Goal: Submit feedback/report problem: Submit feedback/report problem

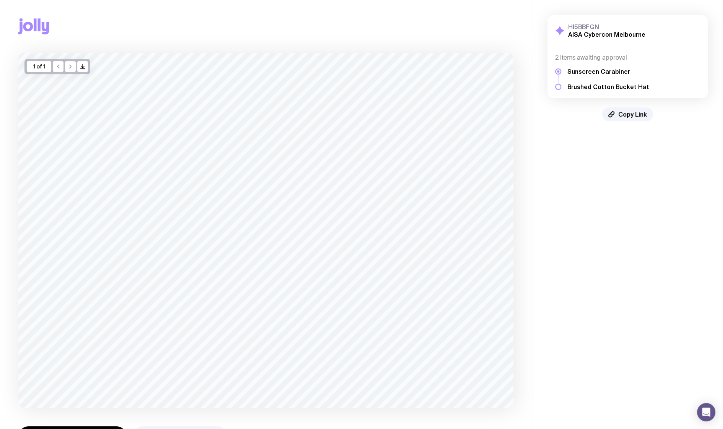
click at [591, 87] on h5 "Brushed Cotton Bucket Hat" at bounding box center [608, 87] width 82 height 8
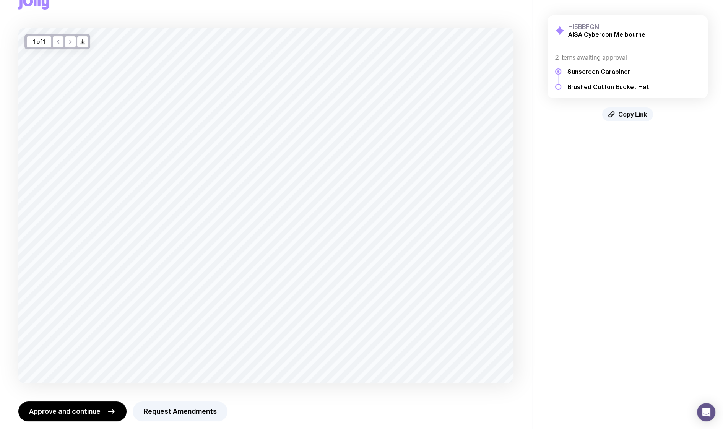
scroll to position [32, 0]
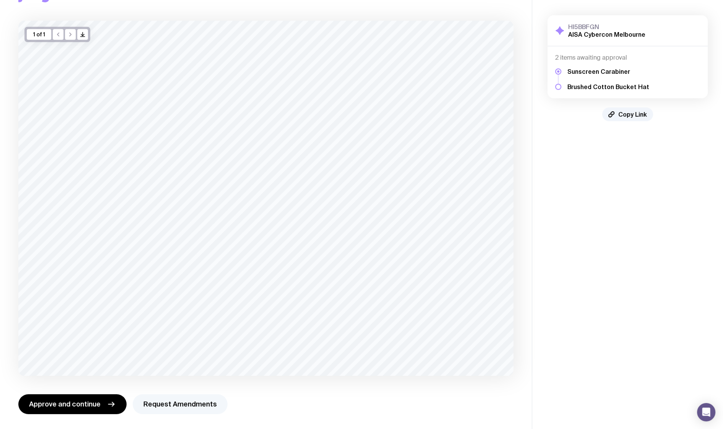
click at [154, 407] on button "Request Amendments" at bounding box center [180, 404] width 95 height 20
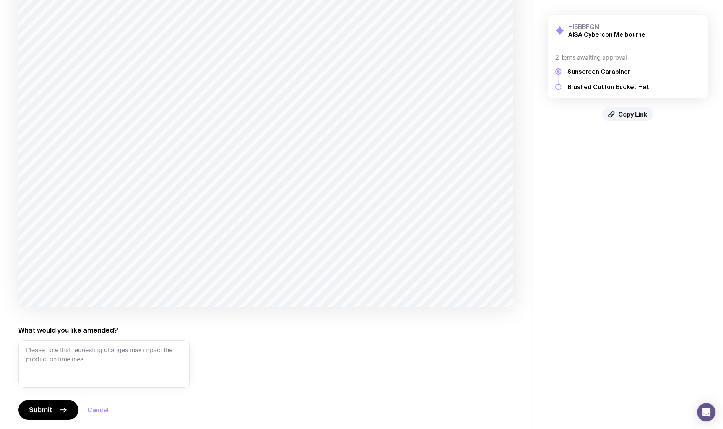
scroll to position [106, 0]
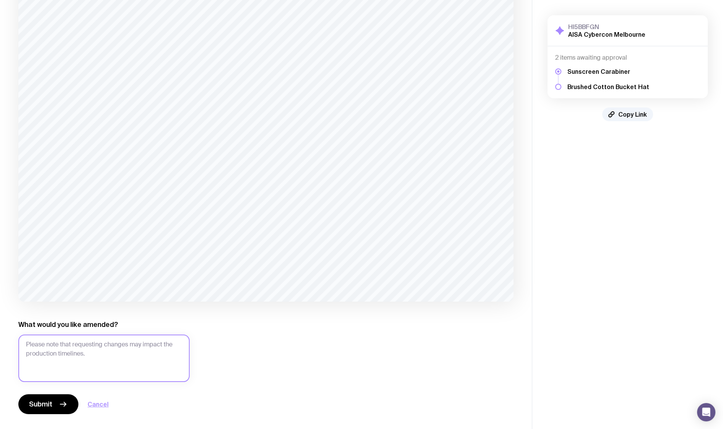
click at [169, 364] on textarea "What would you like amended?" at bounding box center [103, 358] width 171 height 47
type textarea "Please update to our new logo mark (refined)"
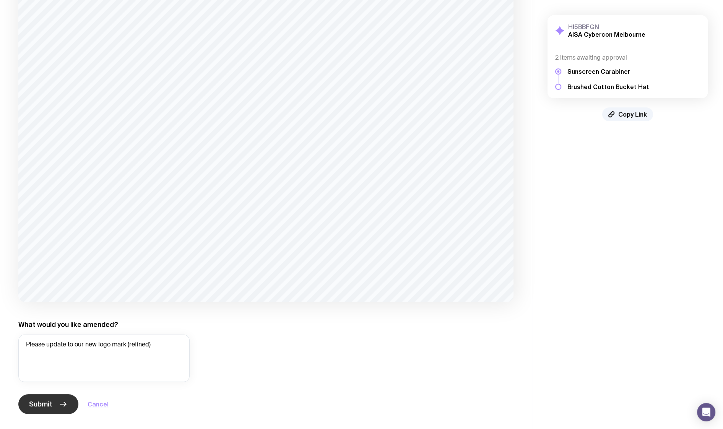
click at [68, 405] on button "Submit" at bounding box center [48, 404] width 60 height 20
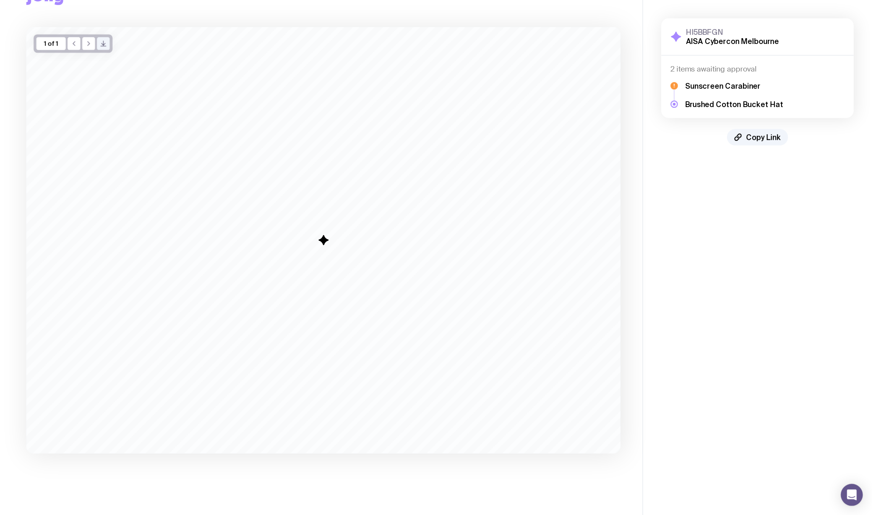
scroll to position [0, 0]
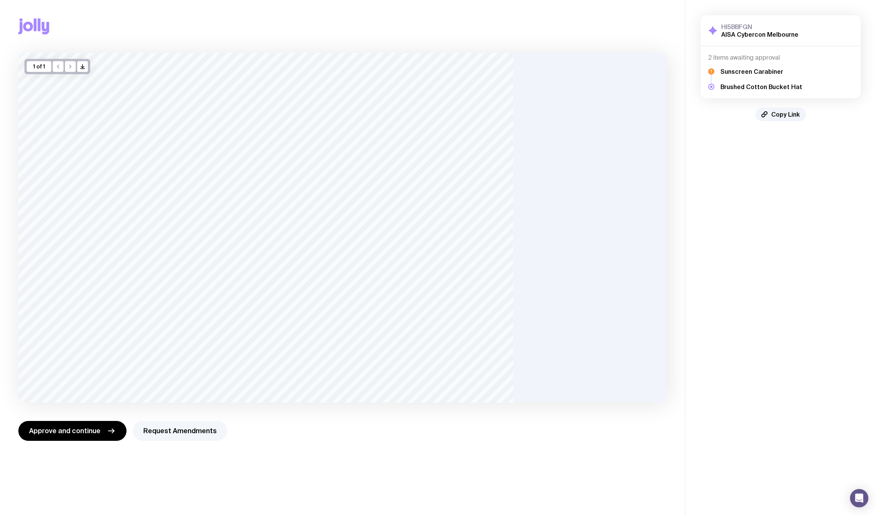
click at [155, 429] on button "Request Amendments" at bounding box center [180, 431] width 95 height 20
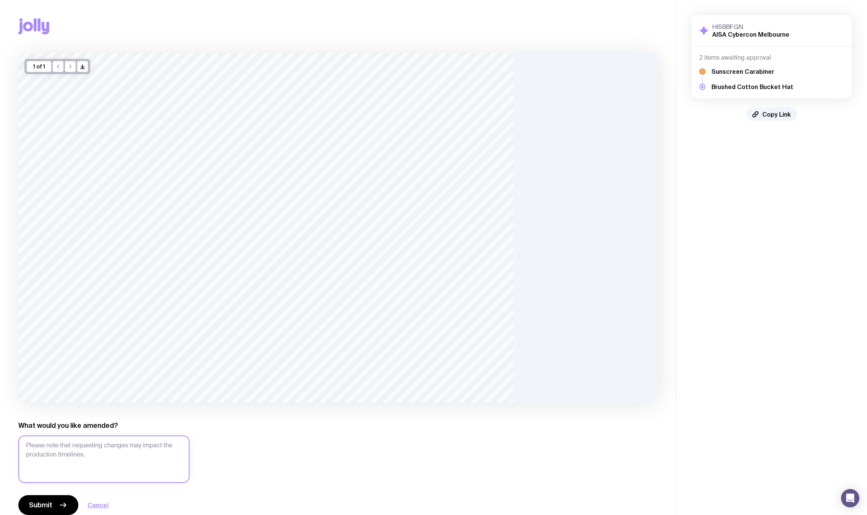
click at [57, 429] on textarea "What would you like amended?" at bounding box center [103, 458] width 171 height 47
type textarea "Please change to our new logo mark"
click at [46, 429] on button "Submit" at bounding box center [48, 505] width 60 height 20
